Goal: Entertainment & Leisure: Consume media (video, audio)

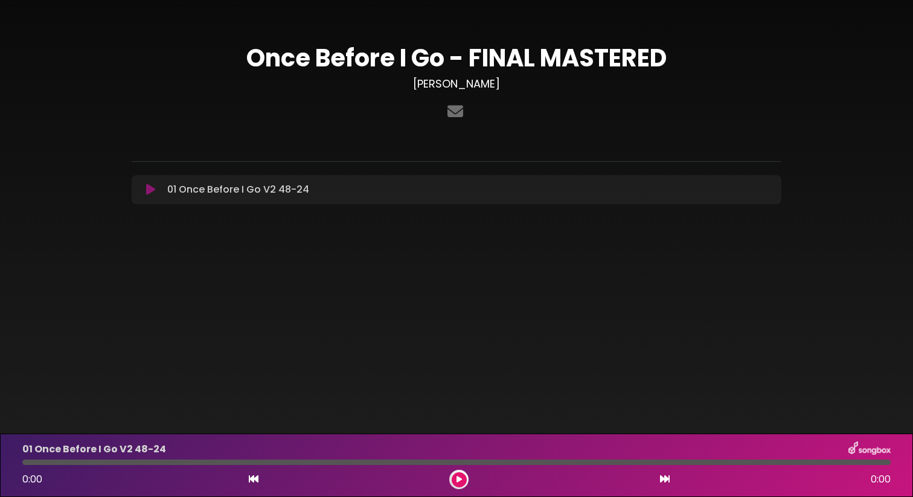
click at [464, 484] on button at bounding box center [459, 479] width 15 height 15
click at [459, 482] on icon at bounding box center [458, 479] width 5 height 7
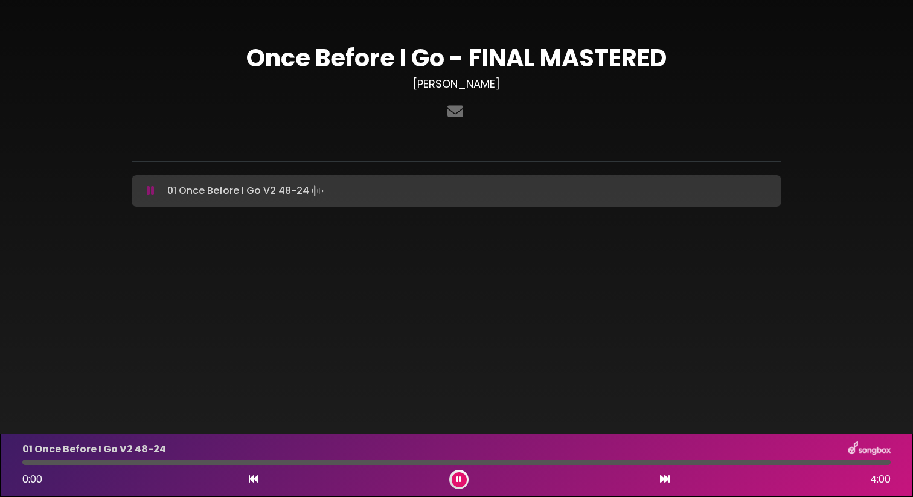
click at [28, 462] on div at bounding box center [456, 461] width 868 height 5
click at [34, 461] on div at bounding box center [456, 461] width 868 height 5
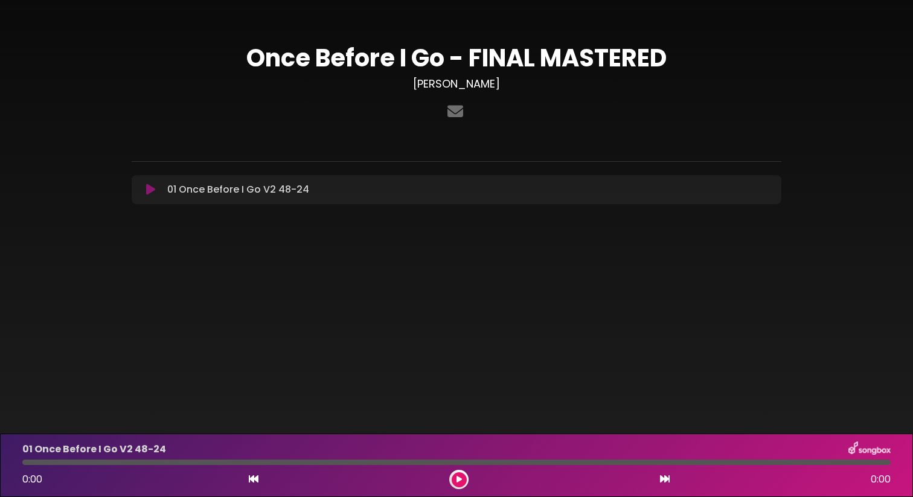
click at [461, 478] on button at bounding box center [459, 479] width 15 height 15
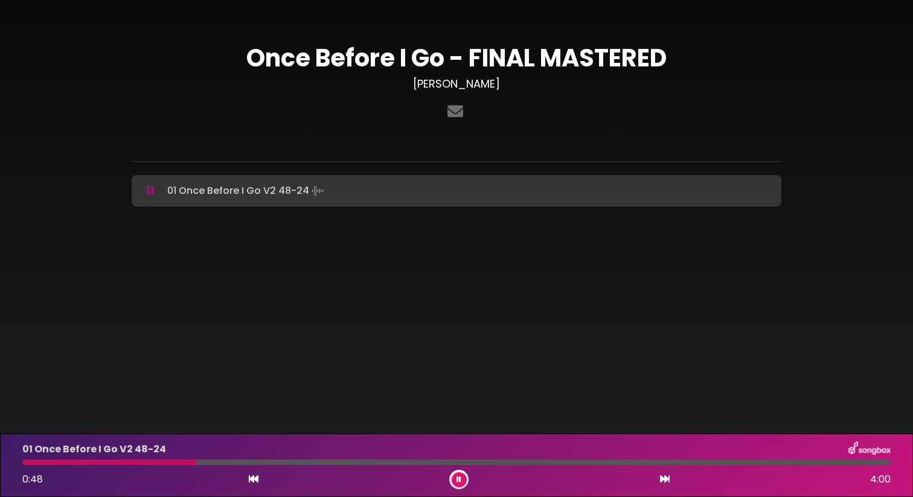
click at [276, 462] on div at bounding box center [456, 461] width 868 height 5
click at [322, 461] on div at bounding box center [456, 461] width 868 height 5
click at [461, 476] on icon at bounding box center [458, 479] width 5 height 7
